Goal: Navigation & Orientation: Find specific page/section

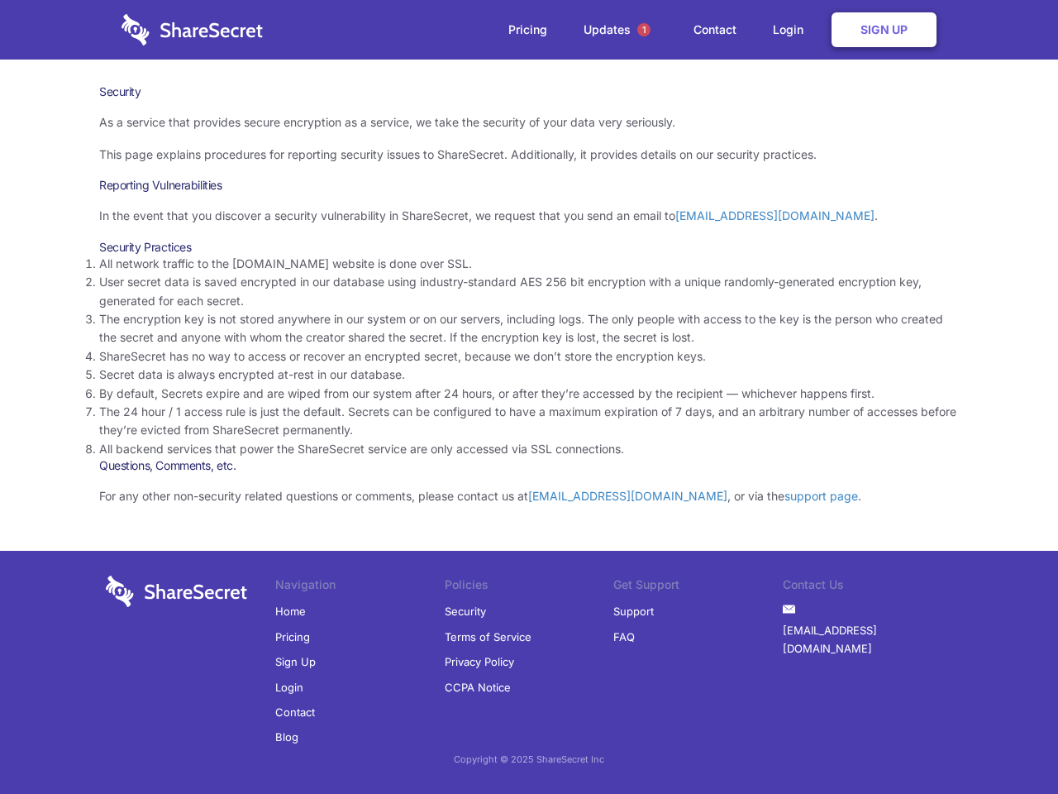
click at [529, 397] on li "By default, Secrets expire and are wiped from our system after 24 hours, or aft…" at bounding box center [529, 393] width 860 height 18
click at [644, 30] on span "1" at bounding box center [643, 29] width 13 height 13
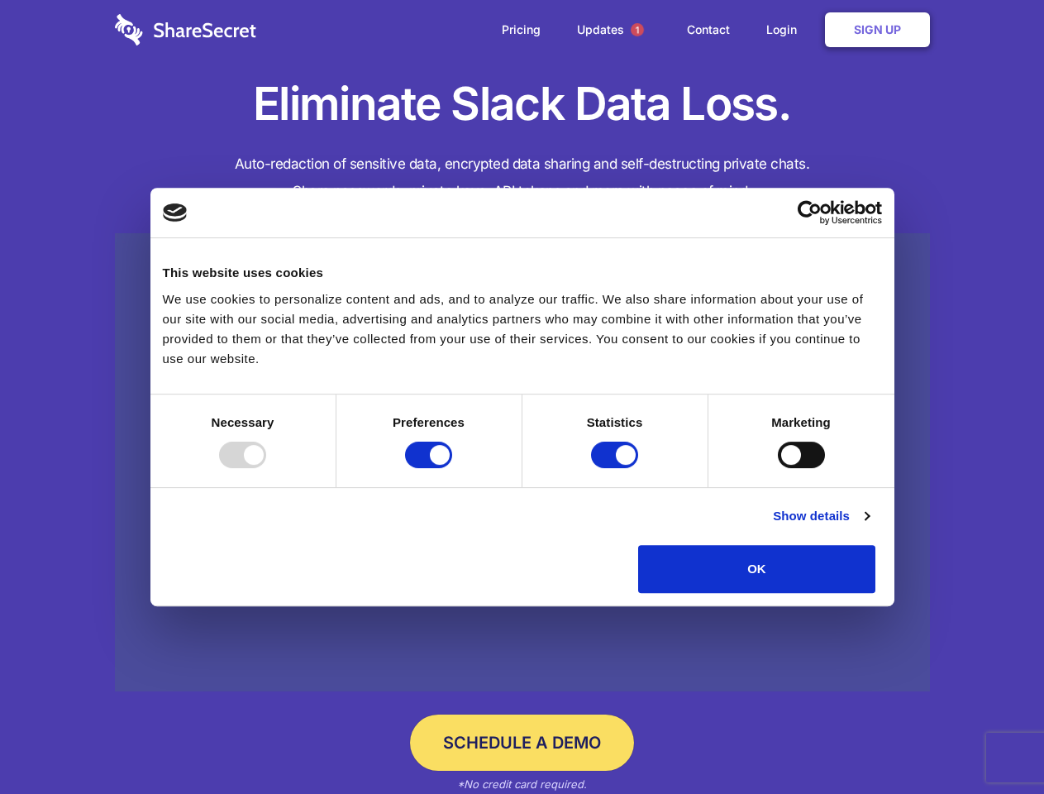
click at [266, 468] on div at bounding box center [242, 455] width 47 height 26
click at [452, 468] on input "Preferences" at bounding box center [428, 455] width 47 height 26
checkbox input "false"
click at [617, 468] on input "Statistics" at bounding box center [614, 455] width 47 height 26
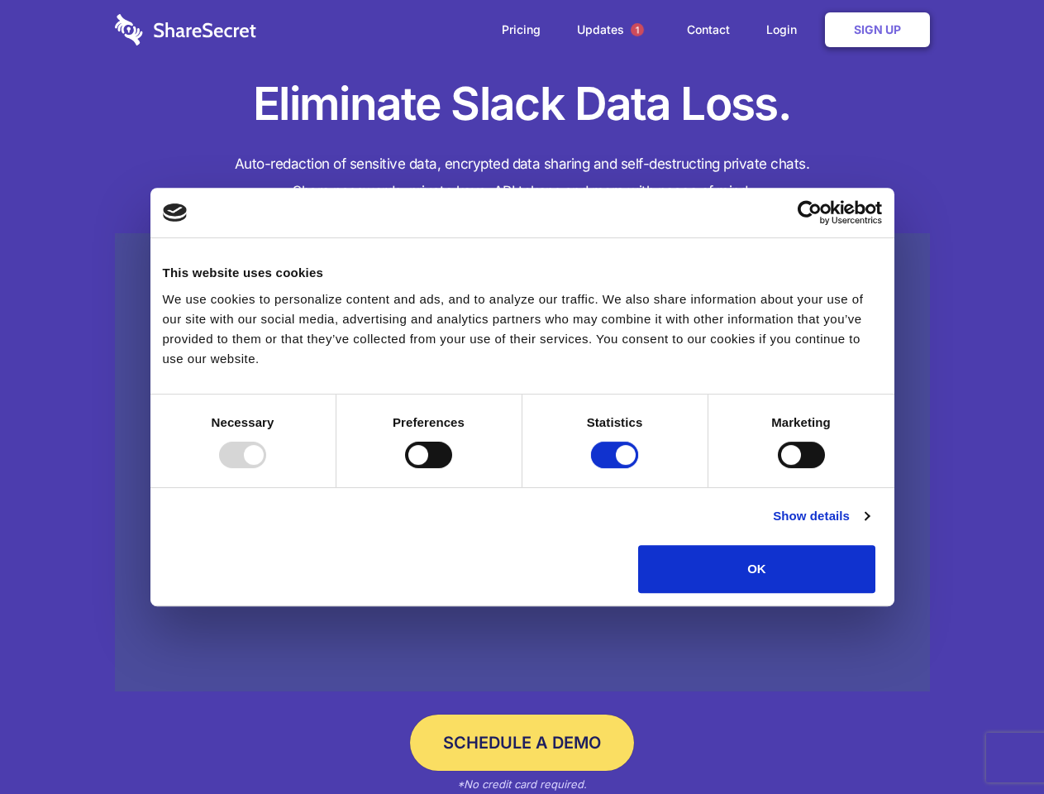
checkbox input "false"
click at [778, 468] on input "Marketing" at bounding box center [801, 455] width 47 height 26
checkbox input "true"
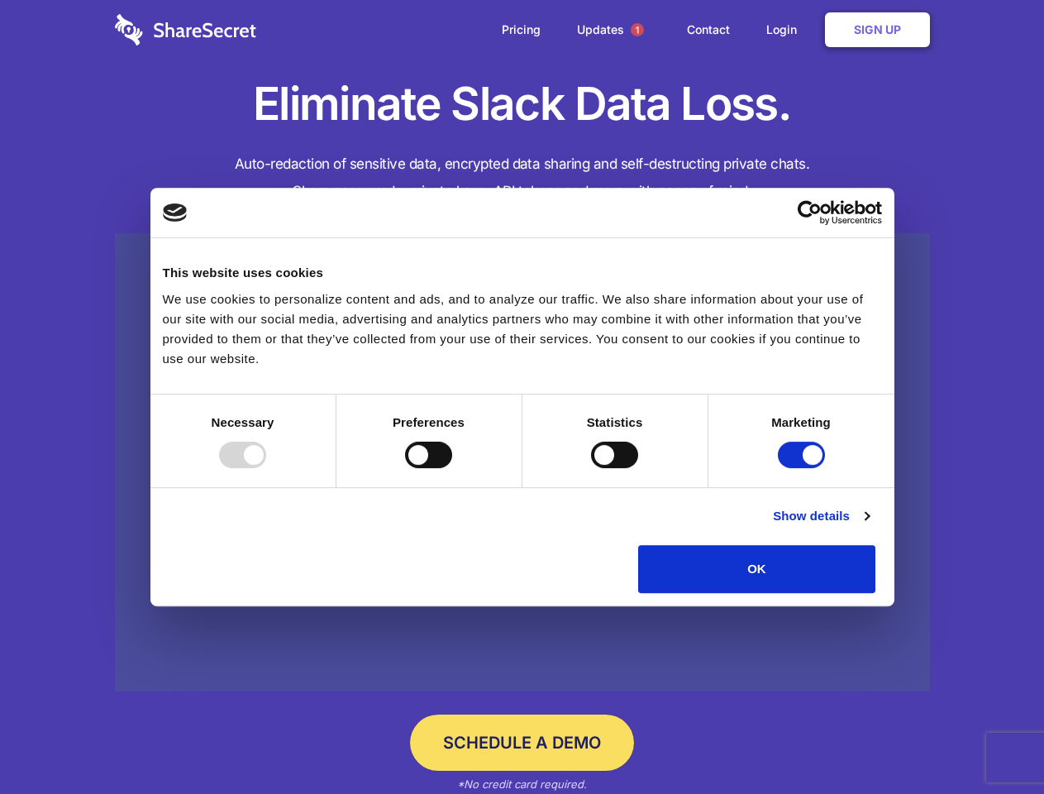
click at [869, 526] on link "Show details" at bounding box center [821, 516] width 96 height 20
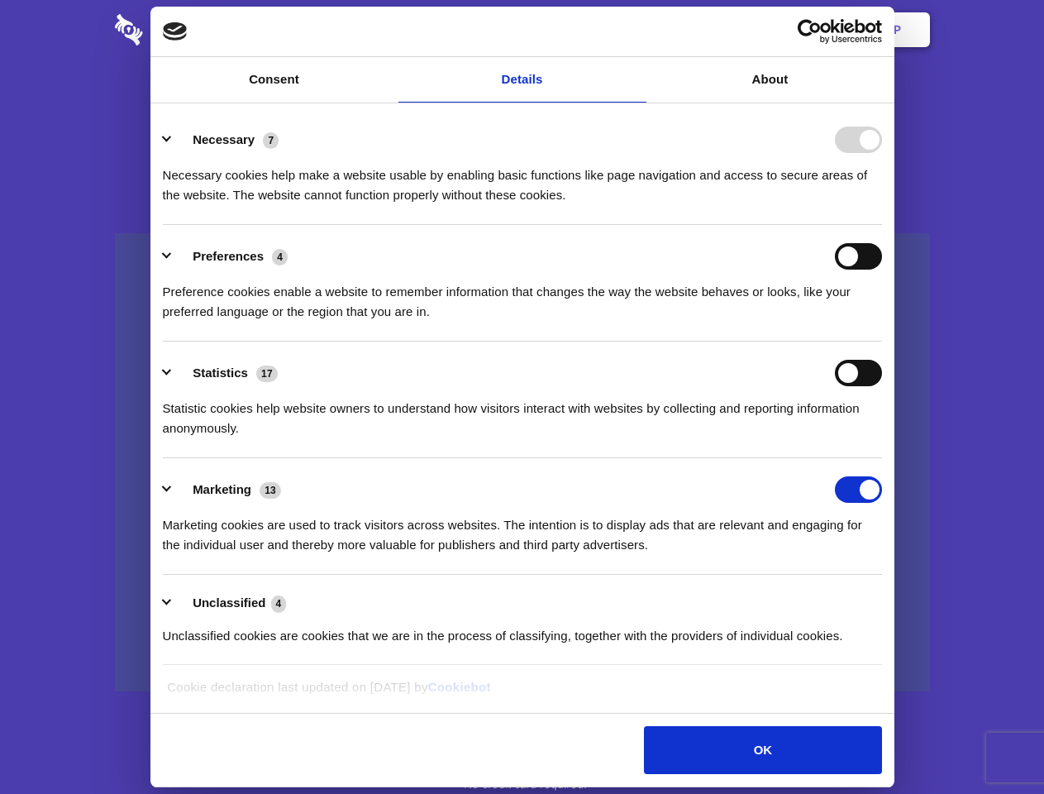
click at [882, 225] on li "Necessary 7 Necessary cookies help make a website usable by enabling basic func…" at bounding box center [522, 166] width 719 height 117
click at [637, 30] on span "1" at bounding box center [637, 29] width 13 height 13
